Goal: Find specific page/section: Find specific page/section

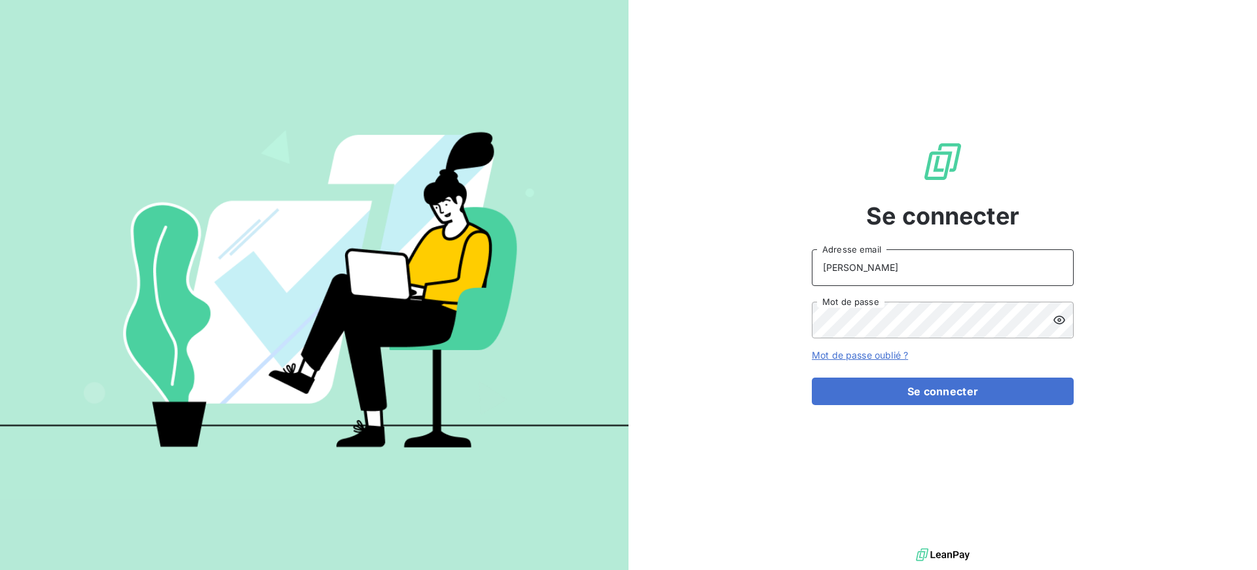
click at [887, 270] on input "[PERSON_NAME]" at bounding box center [943, 267] width 262 height 37
type input "[PERSON_NAME][EMAIL_ADDRESS][DOMAIN_NAME]"
click at [812, 378] on button "Se connecter" at bounding box center [943, 391] width 262 height 27
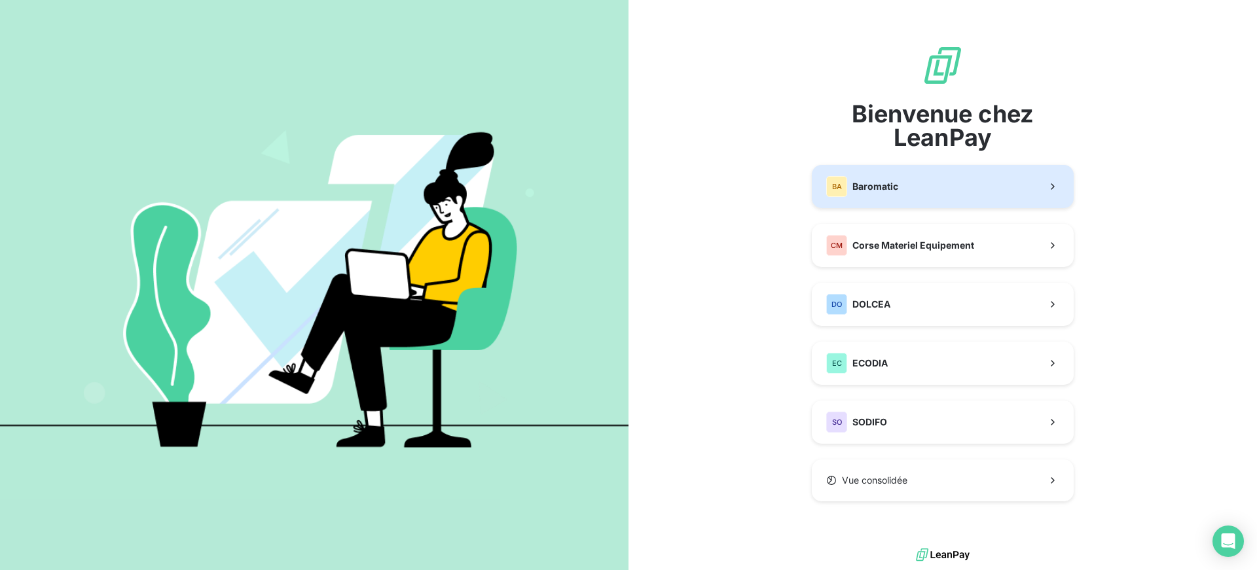
click at [881, 186] on span "Baromatic" at bounding box center [875, 186] width 46 height 13
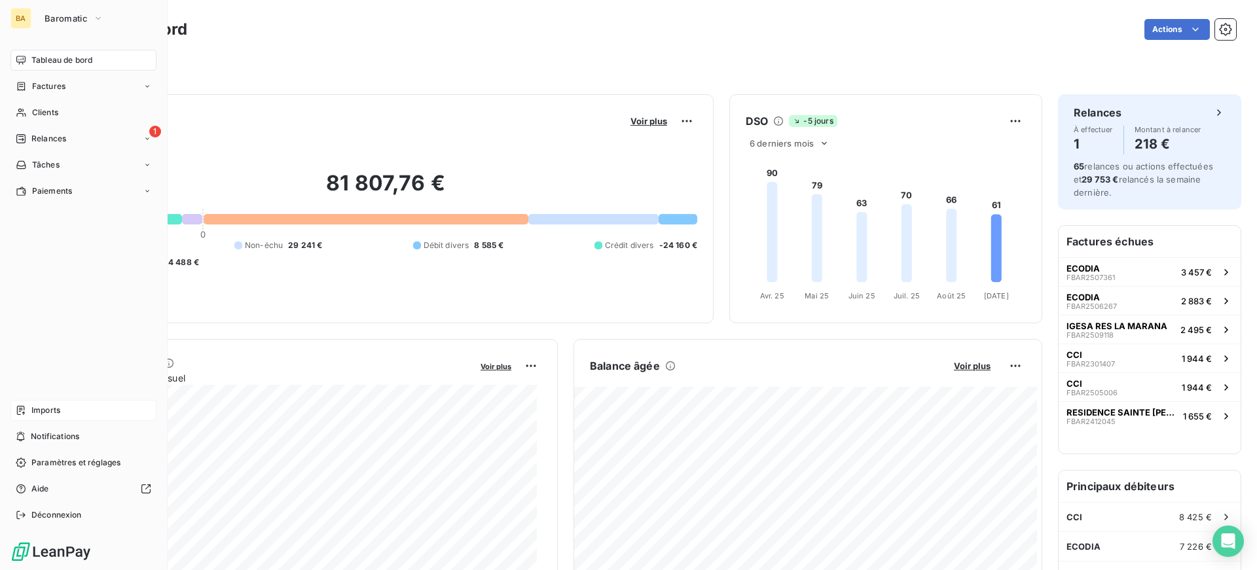
click at [69, 408] on div "Imports" at bounding box center [83, 410] width 146 height 21
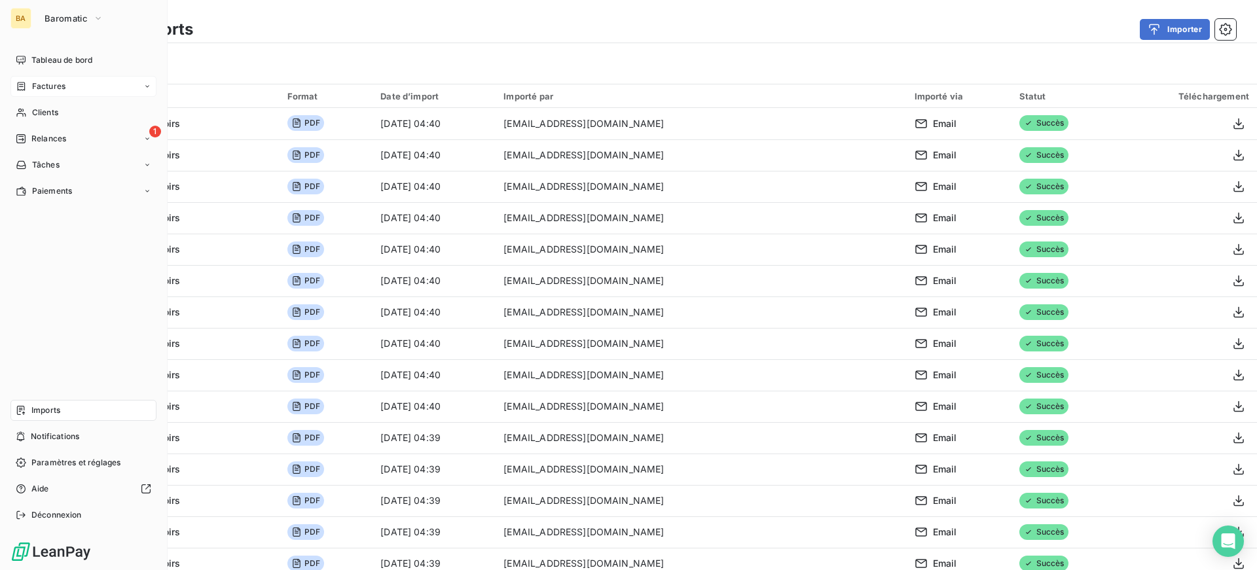
click at [52, 88] on span "Factures" at bounding box center [48, 86] width 33 height 12
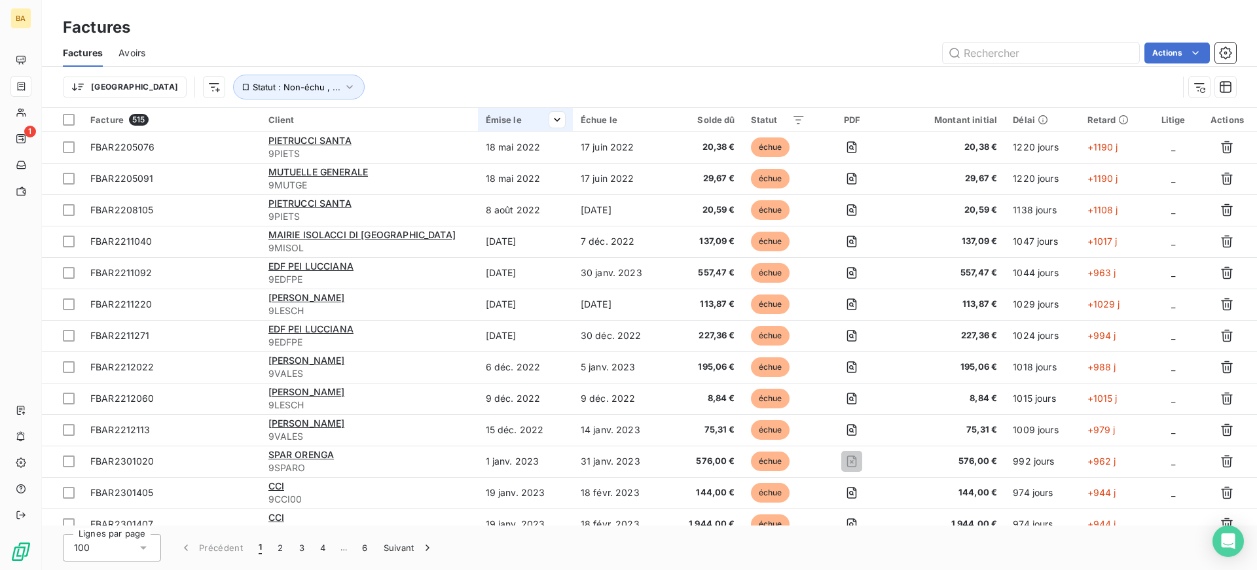
click at [512, 127] on th "Émise le" at bounding box center [525, 120] width 95 height 24
click at [480, 145] on span "Trier par ordre croissant" at bounding box center [488, 147] width 105 height 13
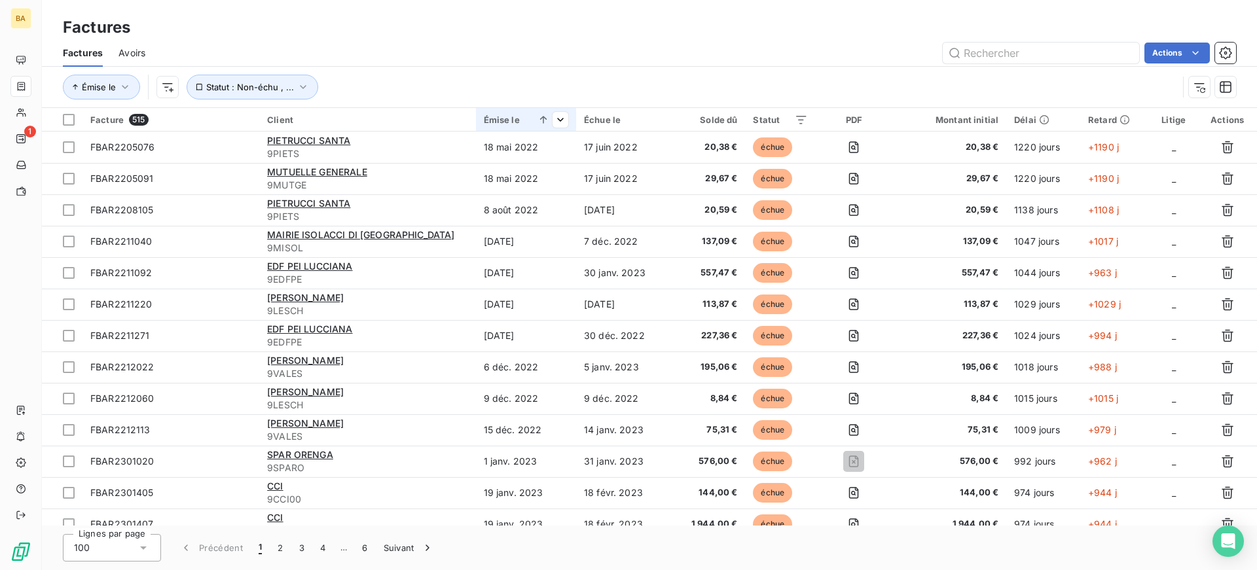
click at [522, 126] on th "Émise le" at bounding box center [526, 120] width 100 height 24
click at [515, 177] on span "Trier par ordre décroissant" at bounding box center [461, 176] width 116 height 13
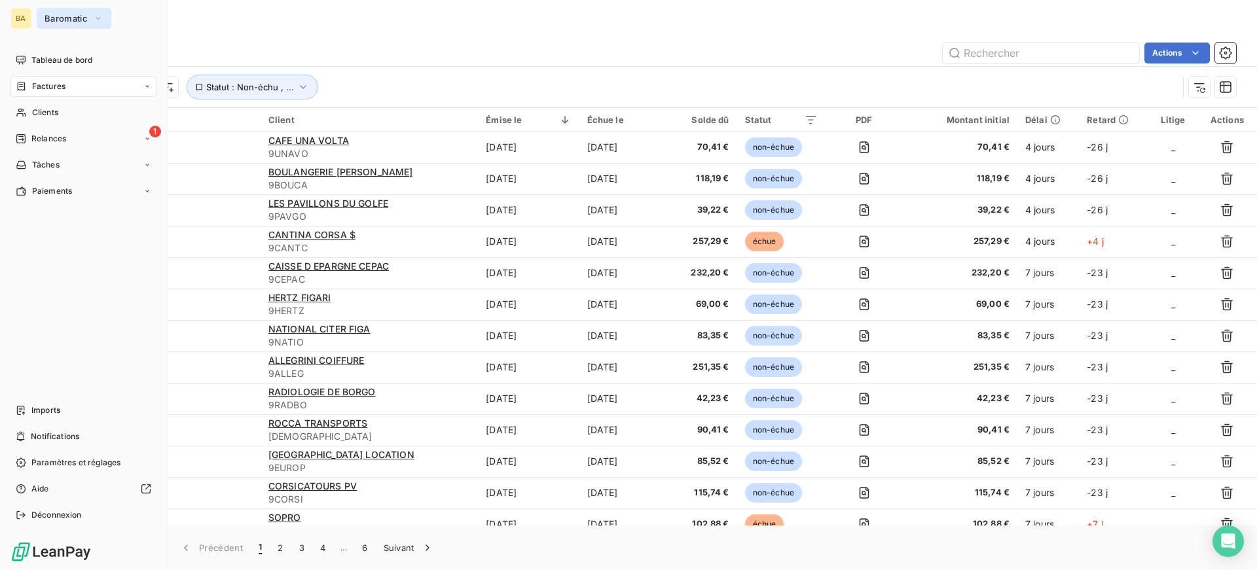
click at [90, 18] on button "Baromatic" at bounding box center [74, 18] width 75 height 21
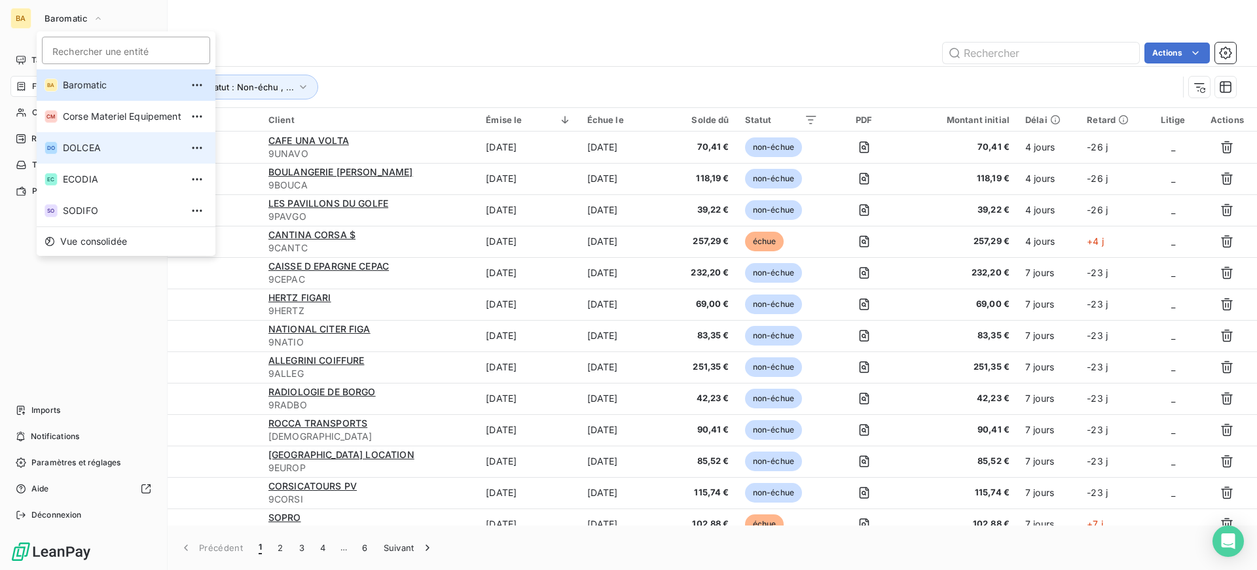
click at [84, 147] on span "DOLCEA" at bounding box center [122, 147] width 118 height 13
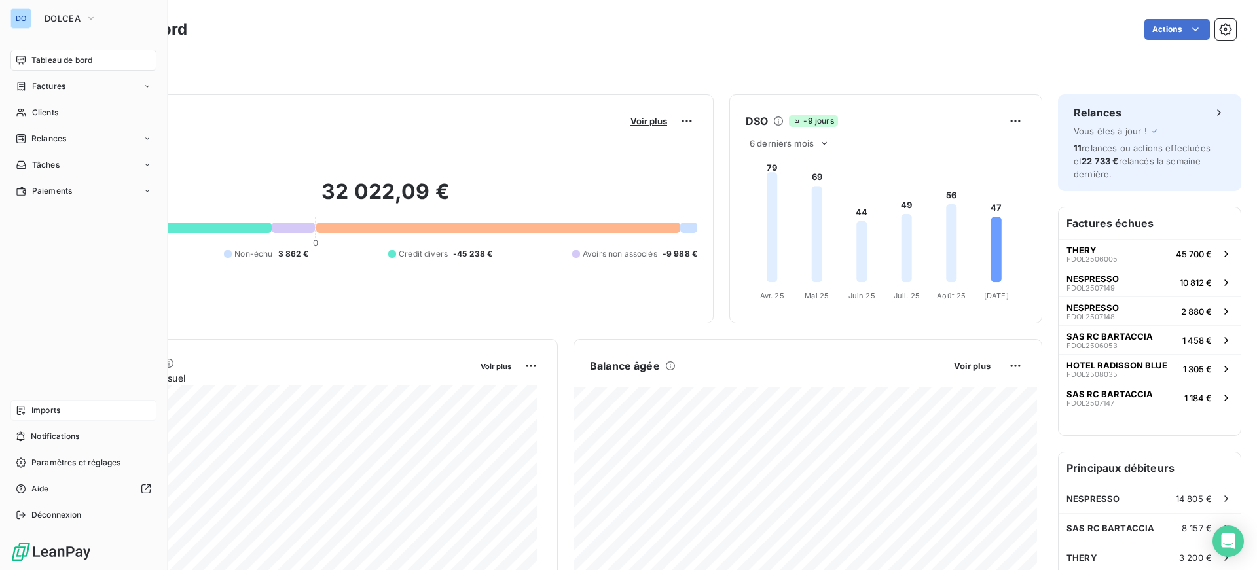
click at [45, 416] on div "Imports" at bounding box center [83, 410] width 146 height 21
